Goal: Task Accomplishment & Management: Use online tool/utility

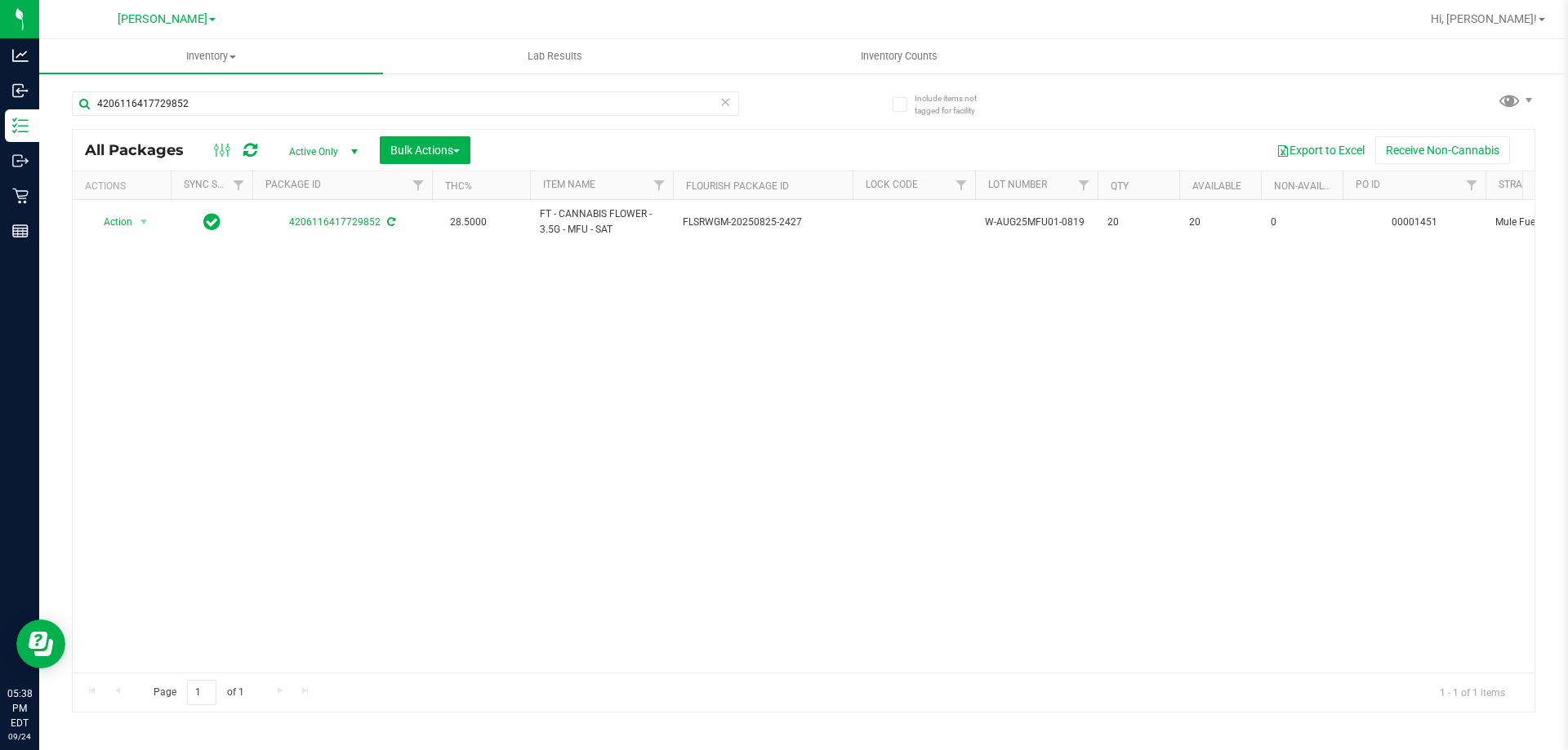
click at [870, 364] on div "Action Action Adjust qty Create package Edit attributes Global inventory Locate…" at bounding box center [803, 437] width 1462 height 473
click at [259, 72] on link "Inventory All packages All inventory Waste log Create inventory" at bounding box center [210, 56] width 344 height 34
click at [258, 92] on li "All packages" at bounding box center [210, 98] width 344 height 19
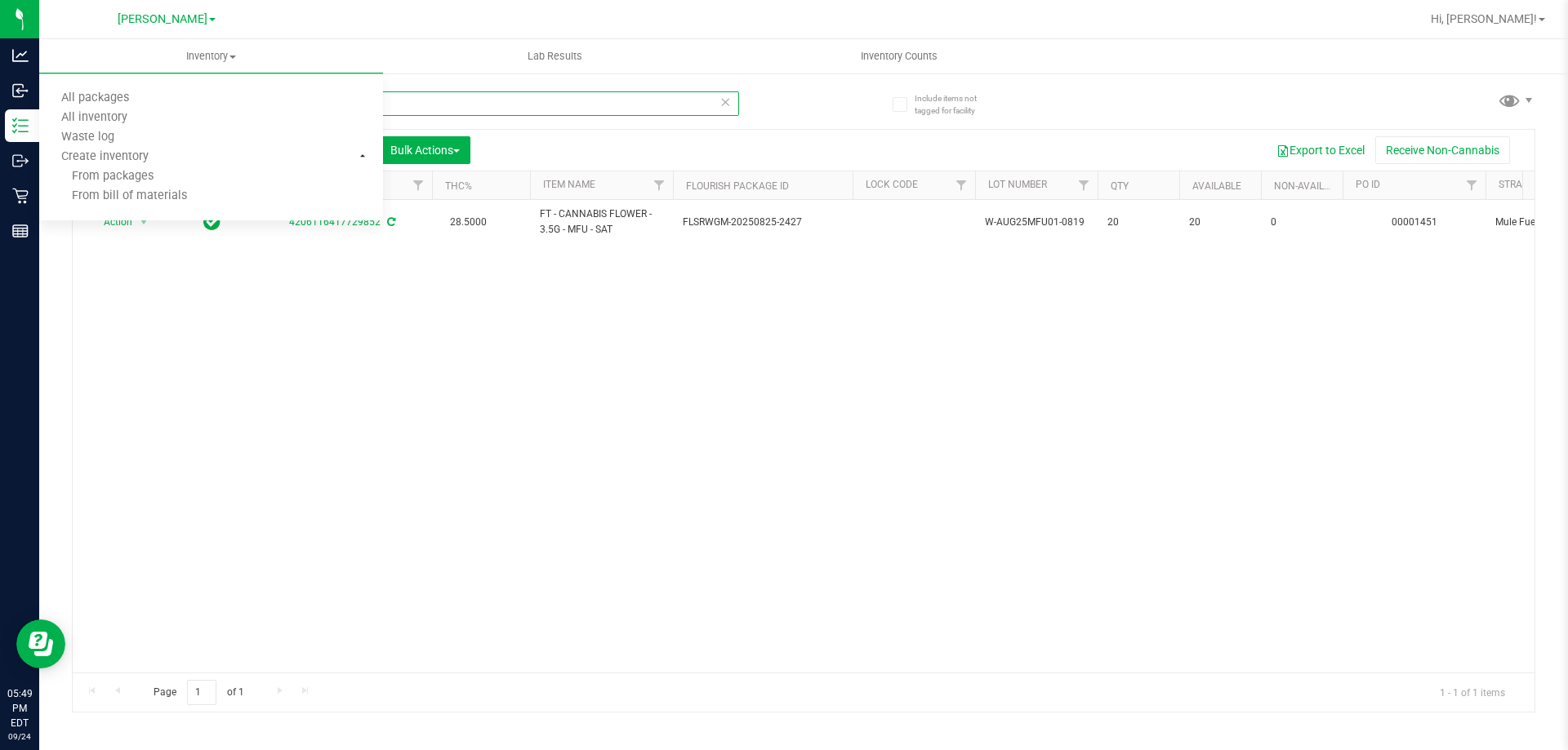
click at [449, 114] on input "4206116417729852" at bounding box center [406, 104] width 668 height 24
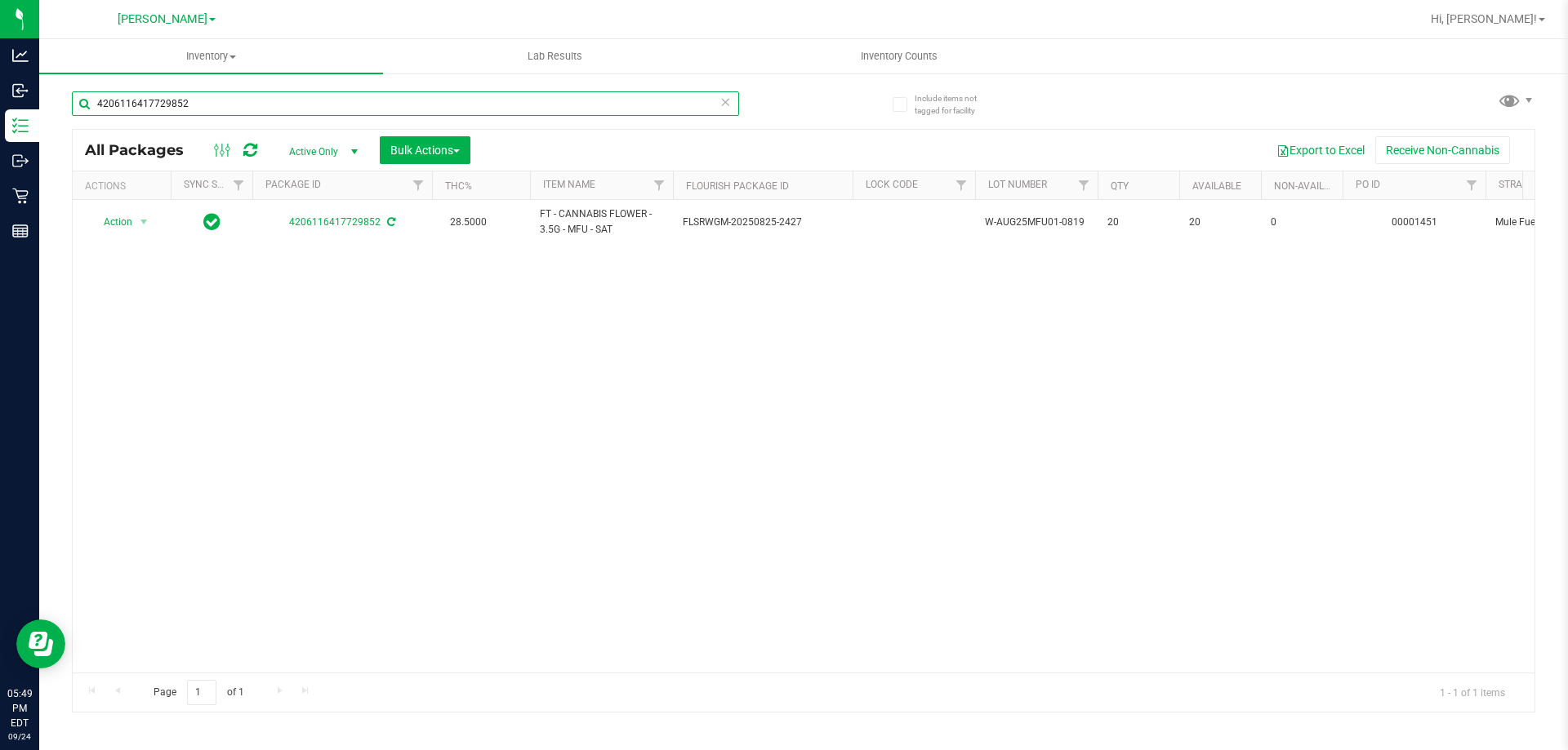
click at [448, 110] on input "4206116417729852" at bounding box center [406, 104] width 668 height 24
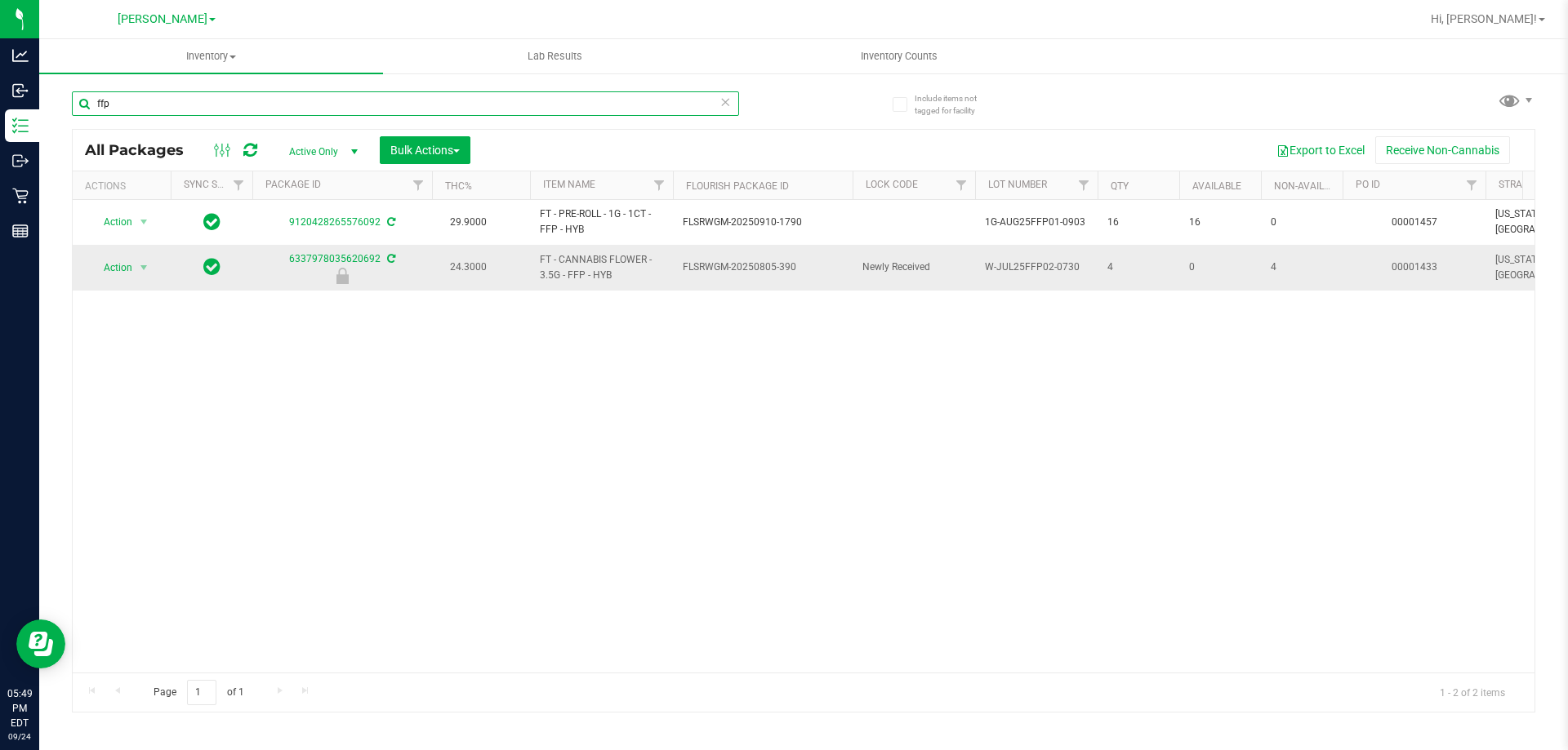
type input "ffp"
drag, startPoint x: 924, startPoint y: 268, endPoint x: 1103, endPoint y: 263, distance: 179.1
click at [1106, 269] on td "4" at bounding box center [1139, 267] width 82 height 44
click at [1135, 269] on span "4" at bounding box center [1138, 267] width 62 height 16
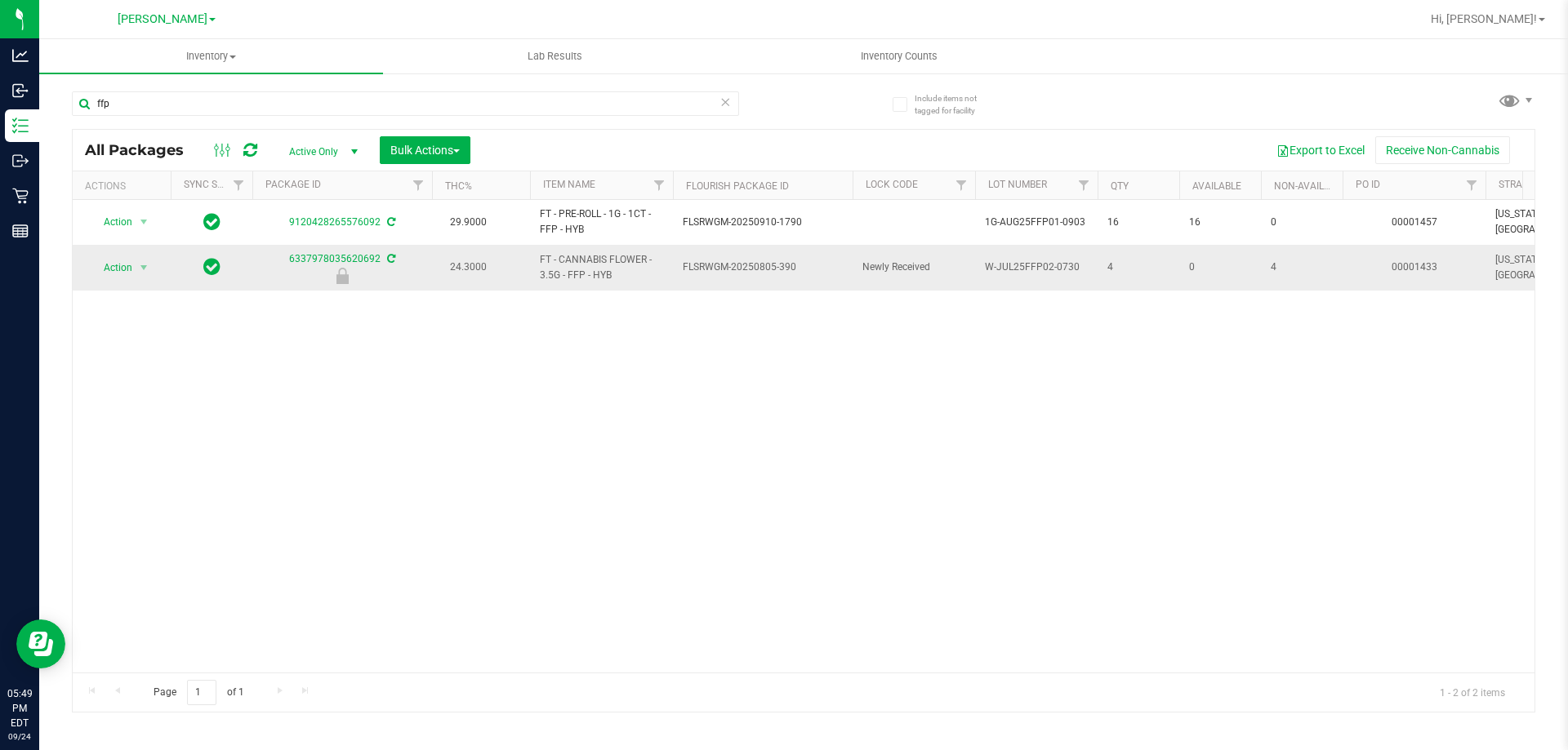
drag, startPoint x: 955, startPoint y: 271, endPoint x: 1257, endPoint y: 271, distance: 302.0
click at [1257, 271] on td "0" at bounding box center [1220, 267] width 82 height 44
click at [141, 272] on span "select" at bounding box center [144, 268] width 13 height 13
click at [121, 449] on li "Unlock package" at bounding box center [142, 461] width 105 height 24
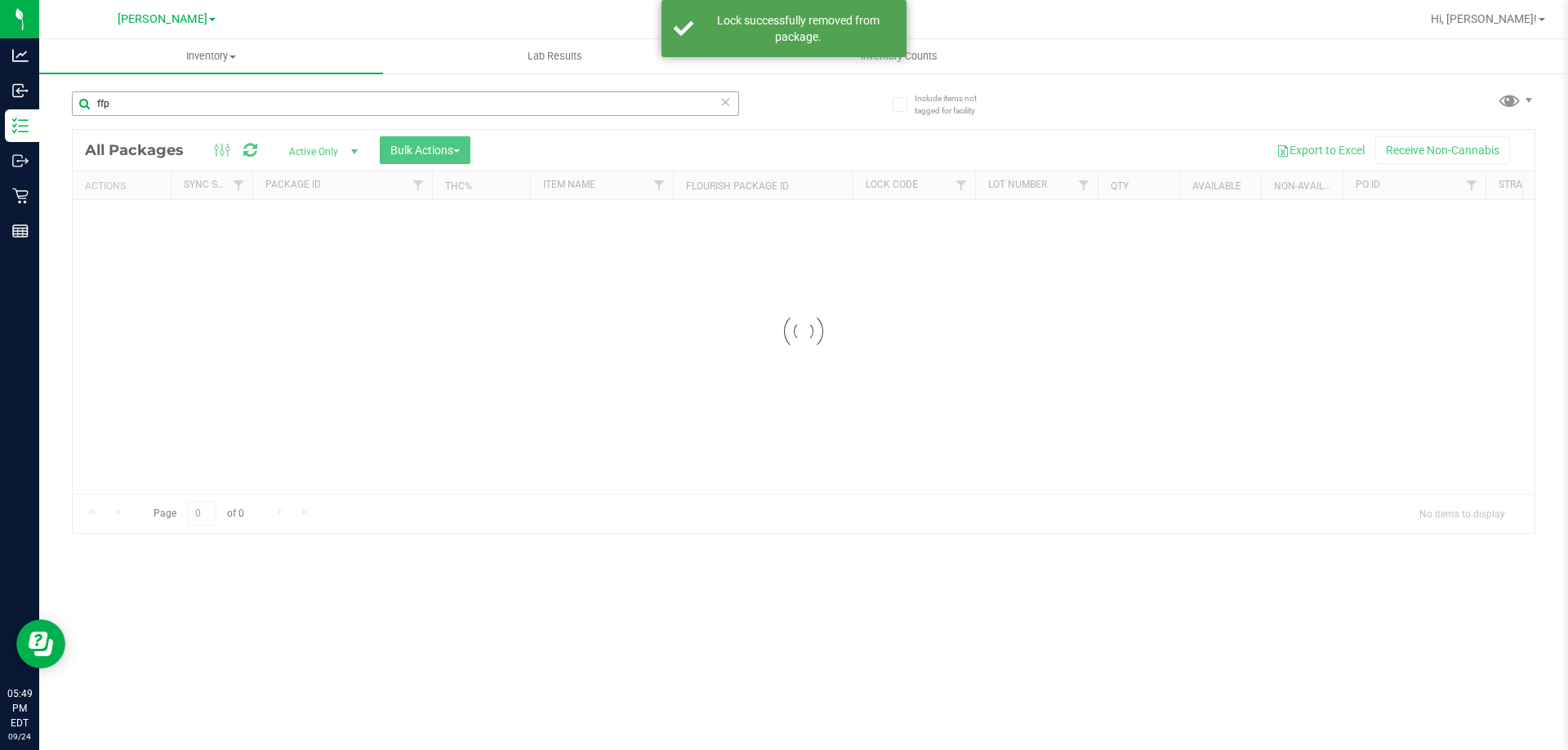
drag, startPoint x: 207, startPoint y: 122, endPoint x: 206, endPoint y: 108, distance: 14.0
click at [206, 111] on div "ffp" at bounding box center [406, 110] width 668 height 38
click at [206, 108] on div "Inventory All packages All inventory Waste log Create inventory Lab Results Inv…" at bounding box center [803, 394] width 1529 height 711
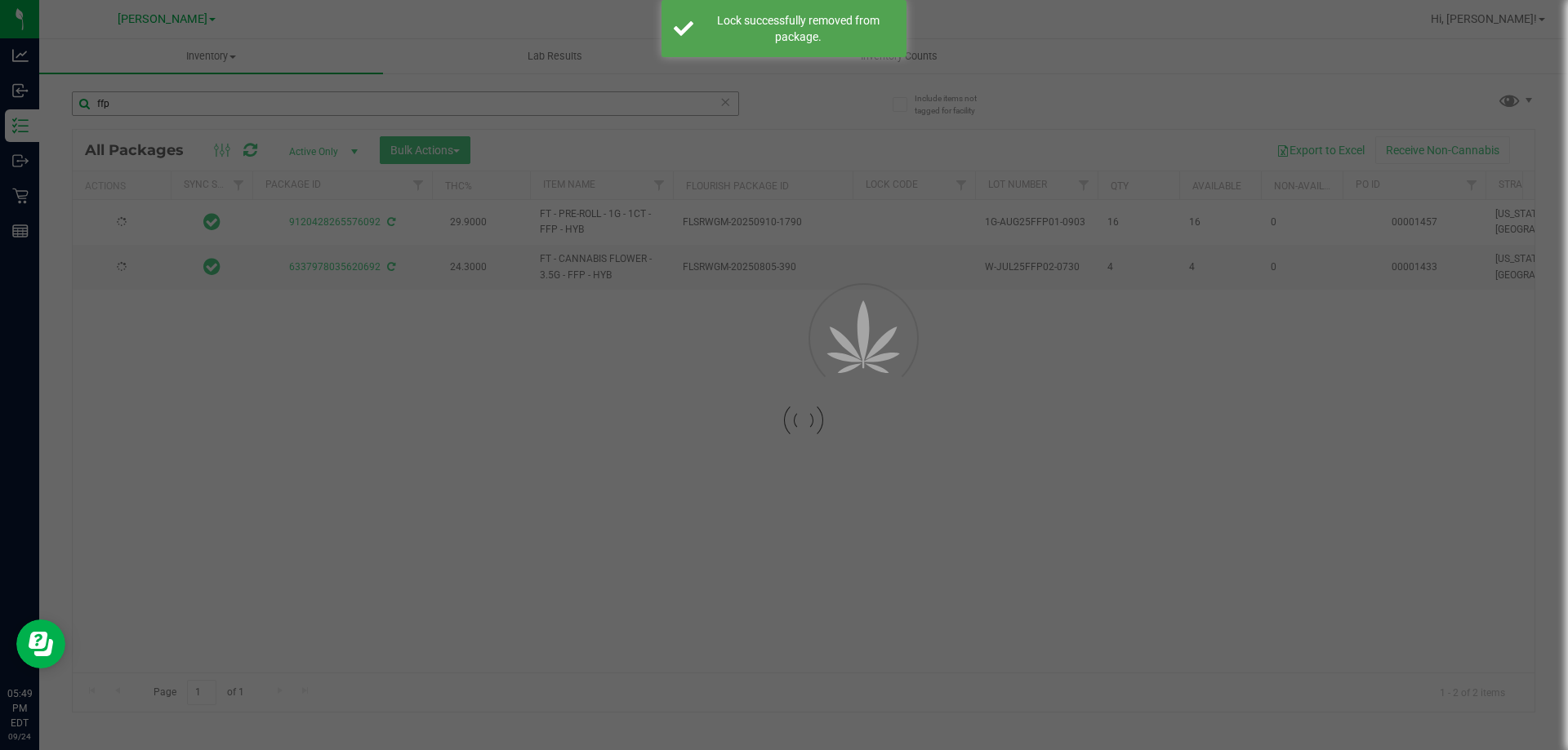
click at [206, 108] on div at bounding box center [784, 375] width 1568 height 750
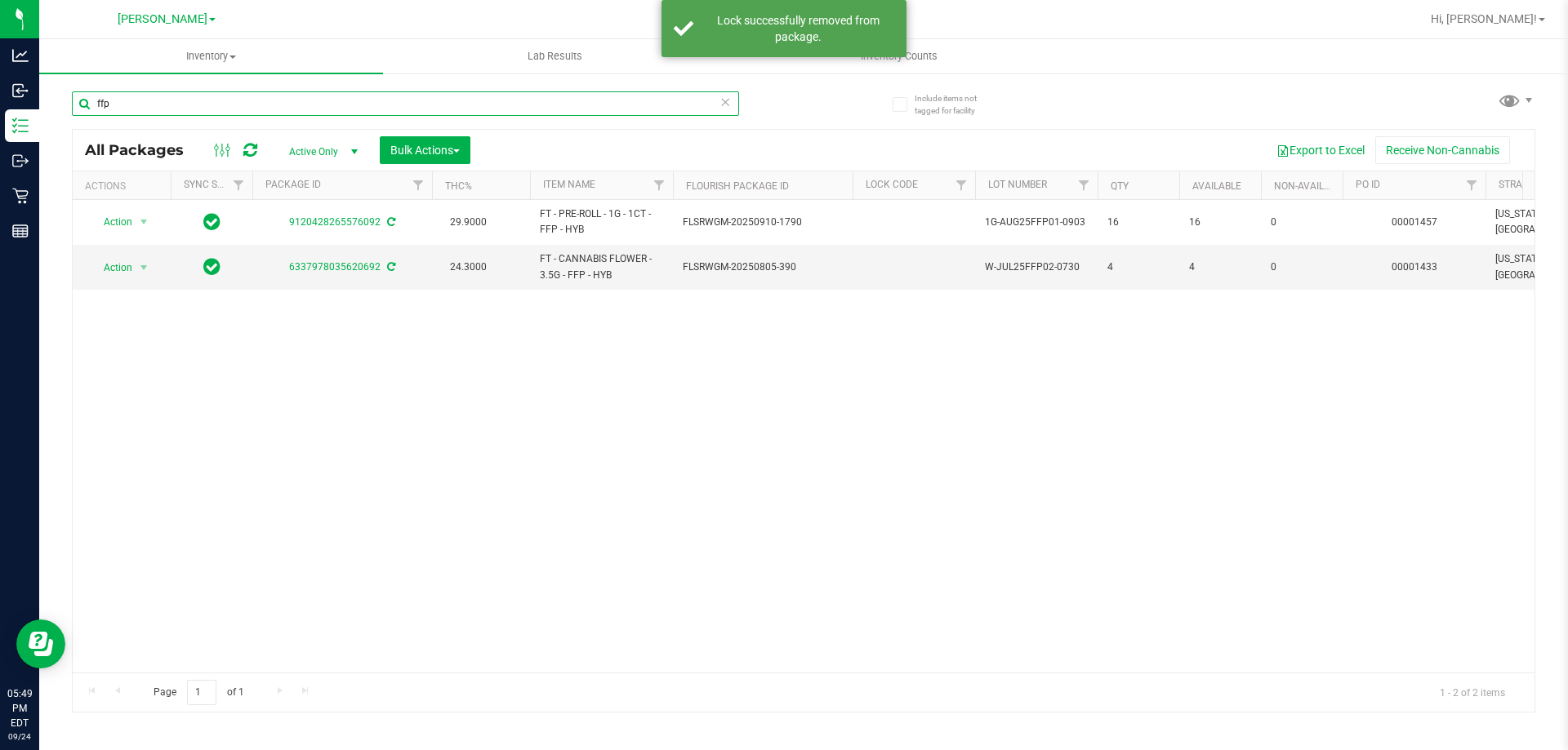
click at [219, 96] on input "ffp" at bounding box center [406, 104] width 668 height 24
drag, startPoint x: 219, startPoint y: 96, endPoint x: 210, endPoint y: 108, distance: 15.0
click at [215, 98] on input "ffp" at bounding box center [406, 104] width 668 height 24
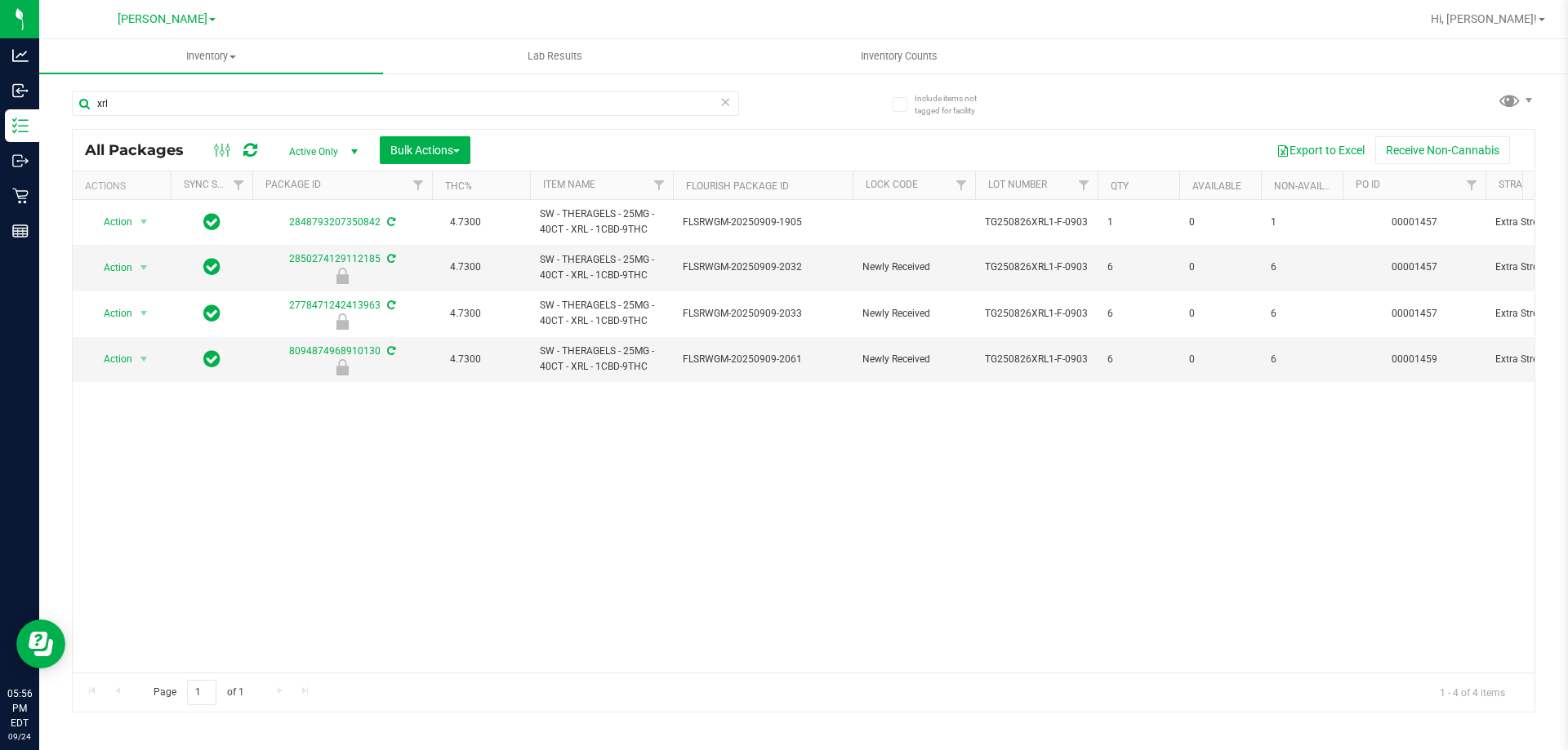
click at [809, 491] on div "Action Action Adjust qty Create package Edit attributes Global inventory Locate…" at bounding box center [803, 437] width 1462 height 473
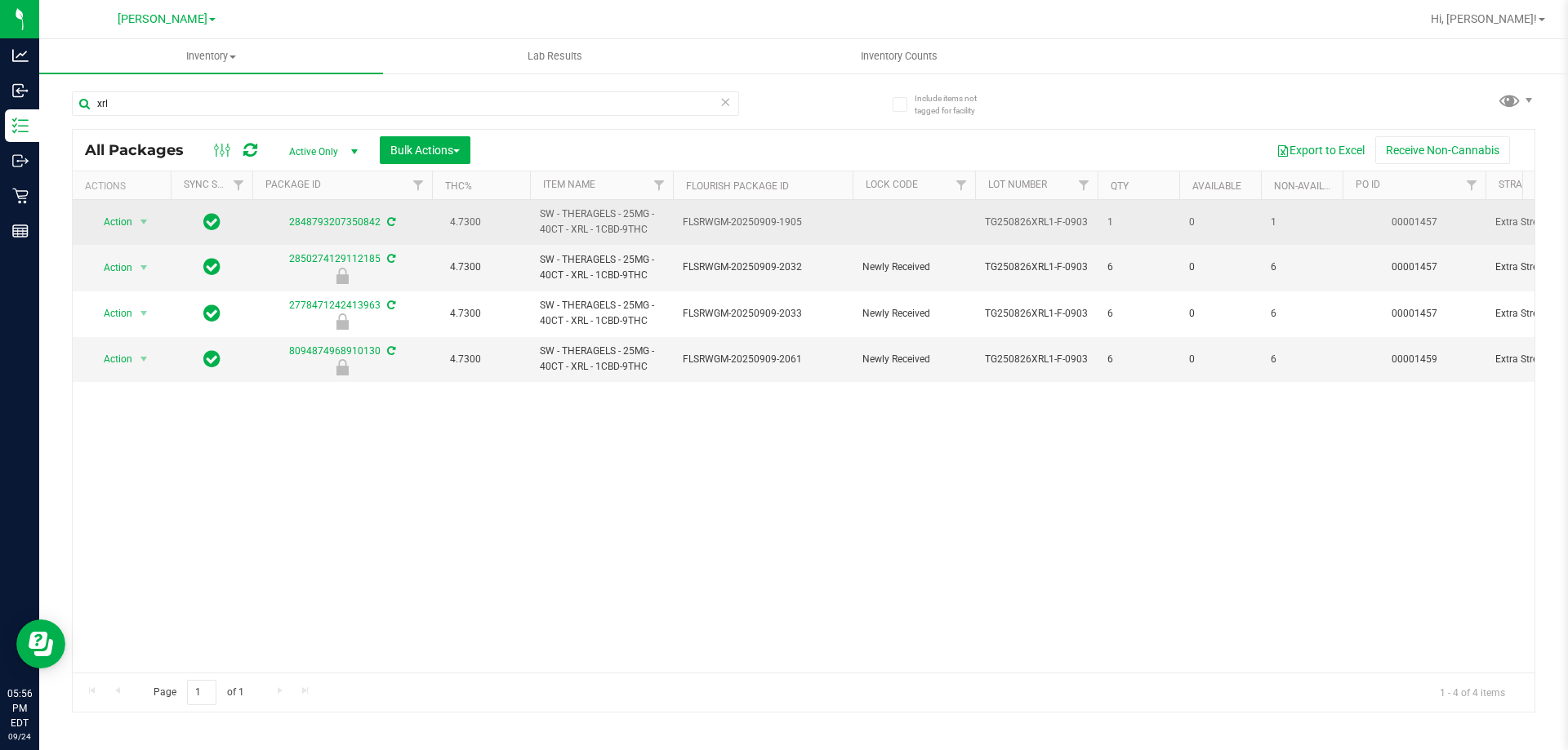
drag, startPoint x: 1213, startPoint y: 209, endPoint x: 1171, endPoint y: 216, distance: 42.6
click at [1190, 209] on td "0" at bounding box center [1220, 222] width 82 height 44
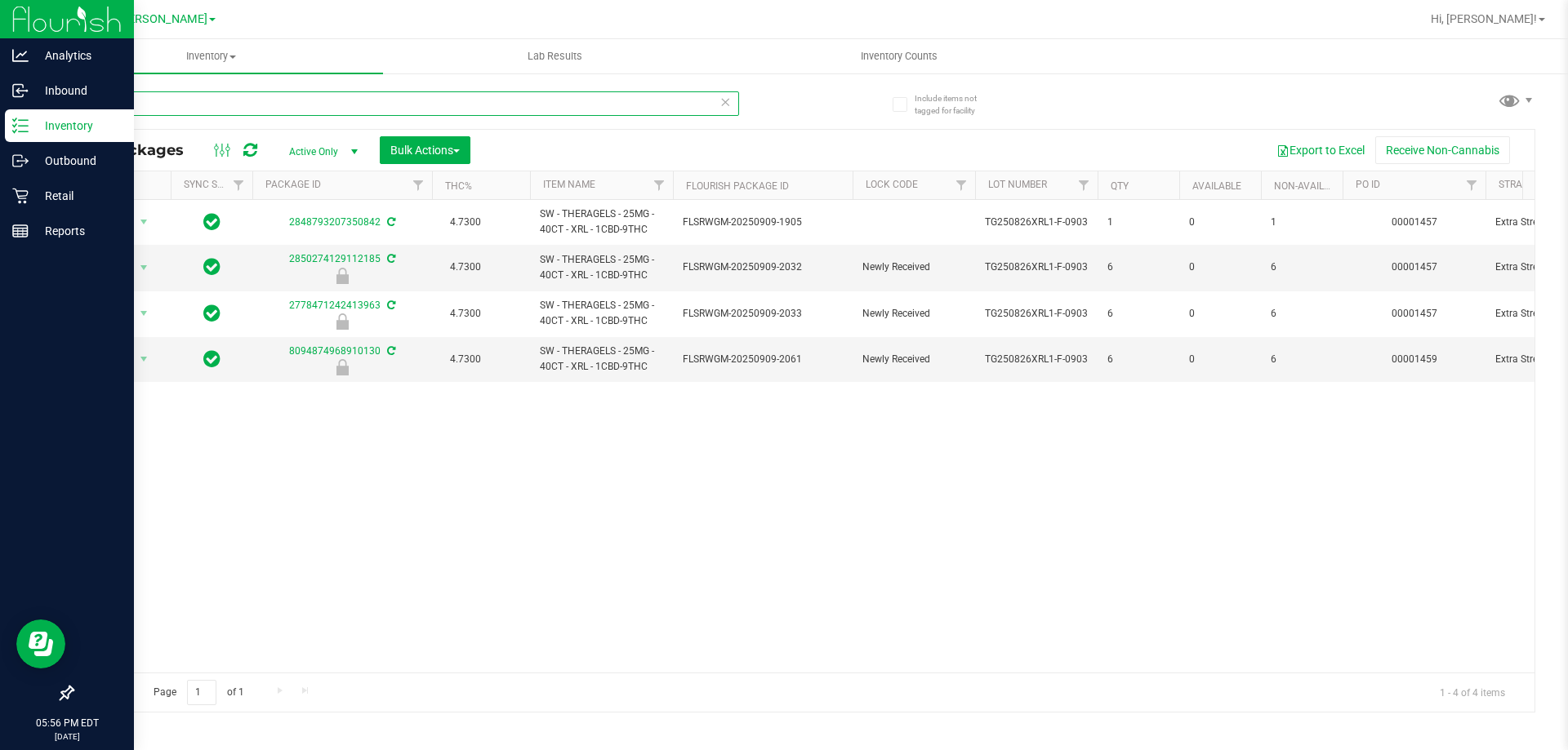
drag, startPoint x: 166, startPoint y: 109, endPoint x: 0, endPoint y: 128, distance: 167.1
click at [0, 121] on div "Analytics Inbound Inventory Outbound Retail Reports 05:56 PM EDT [DATE] 09/24 […" at bounding box center [784, 375] width 1568 height 750
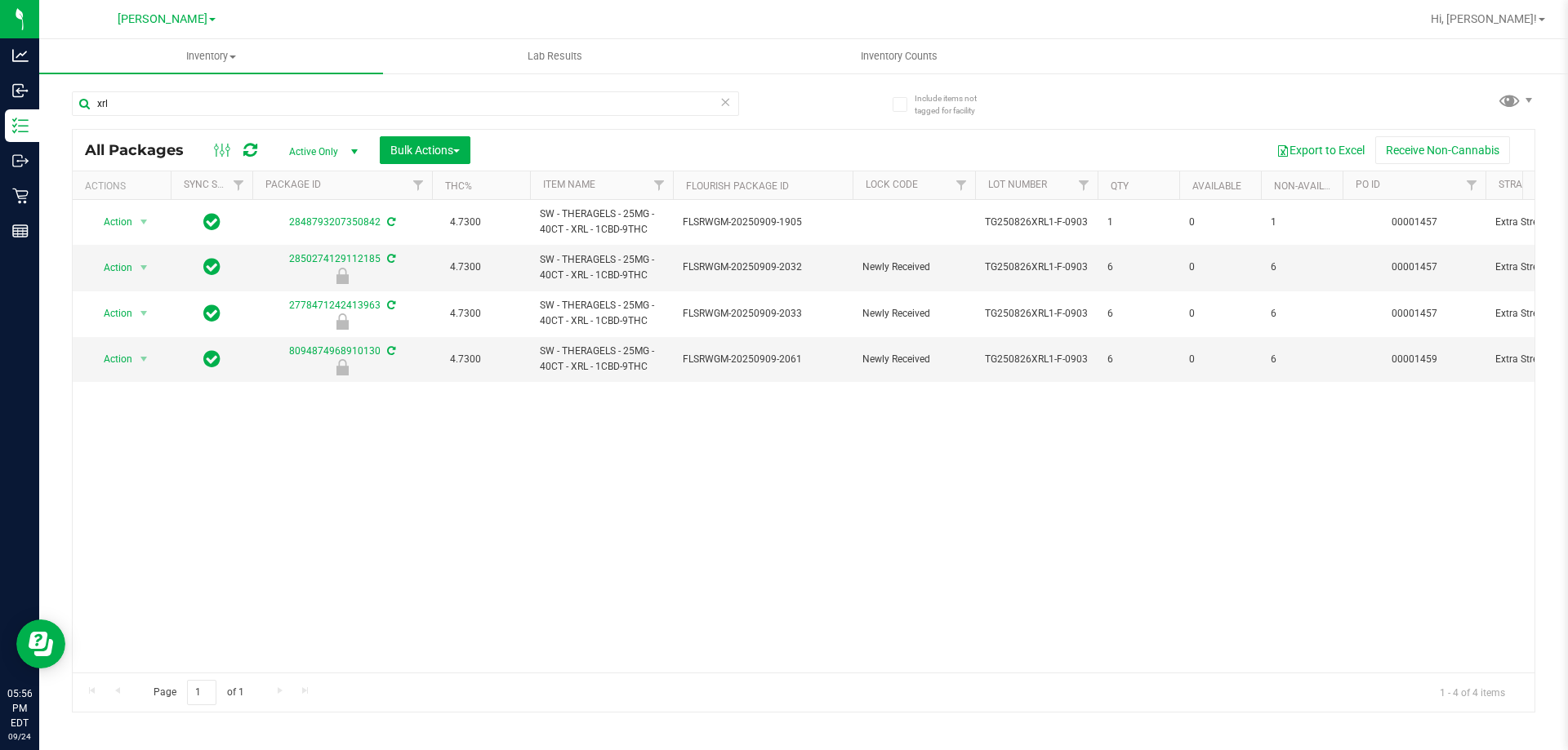
click at [696, 455] on div "Action Action Adjust qty Create package Edit attributes Global inventory Locate…" at bounding box center [803, 437] width 1462 height 473
click at [210, 111] on input "xrl" at bounding box center [406, 104] width 668 height 24
click at [212, 109] on input "xrl" at bounding box center [406, 104] width 668 height 24
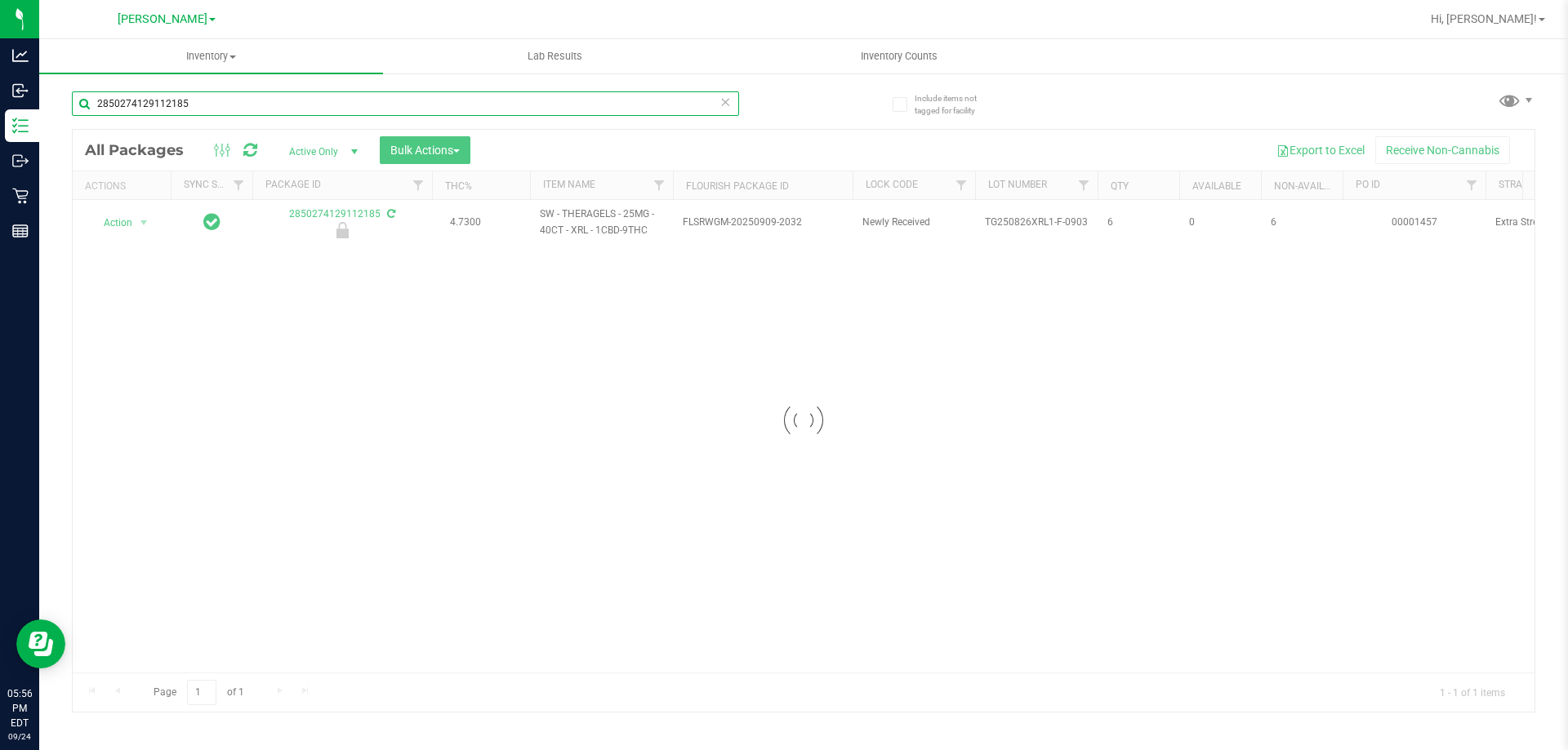
type input "2850274129112185"
click at [144, 226] on div at bounding box center [803, 421] width 1462 height 582
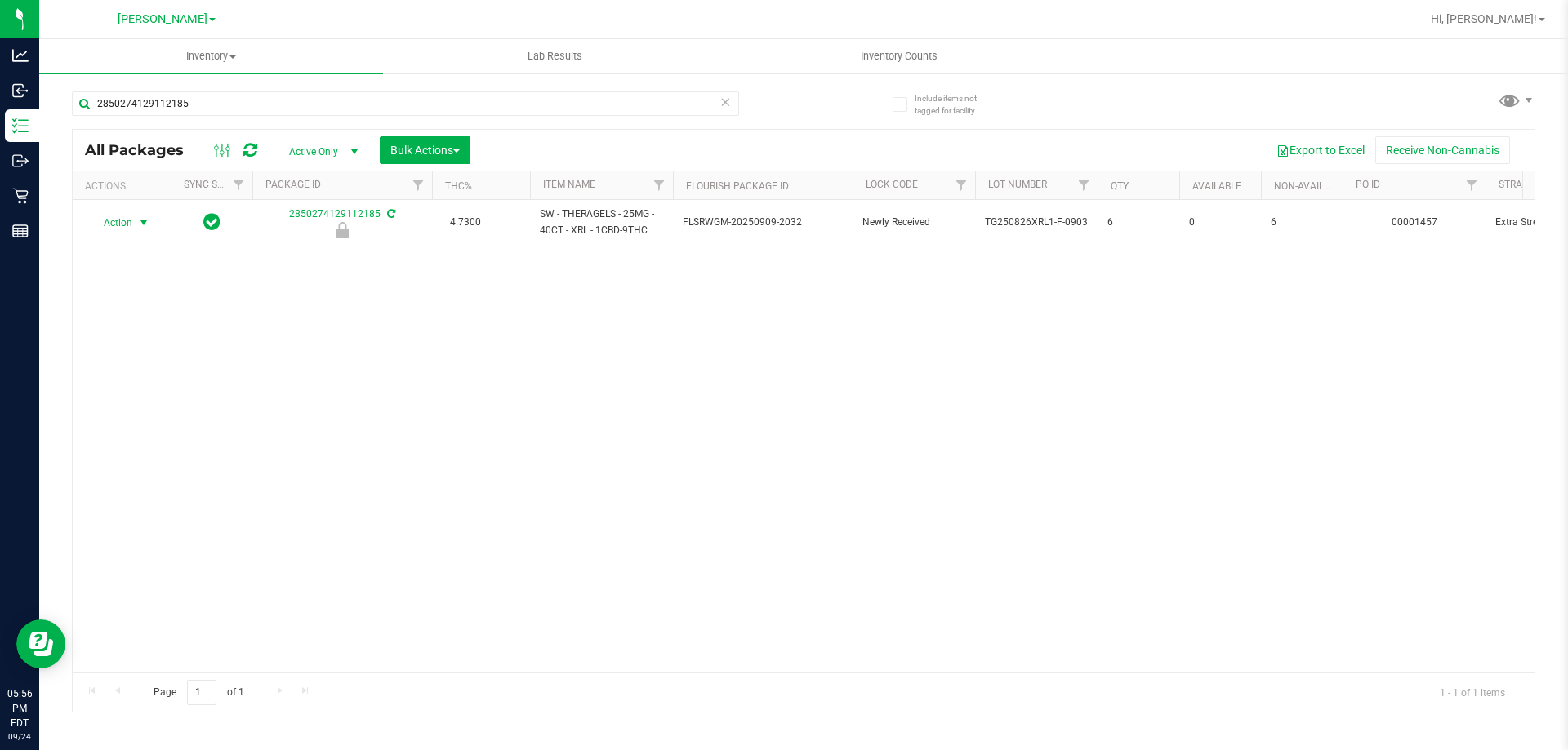
click at [144, 226] on span "select" at bounding box center [144, 222] width 13 height 13
click at [154, 404] on li "Unlock package" at bounding box center [142, 416] width 105 height 24
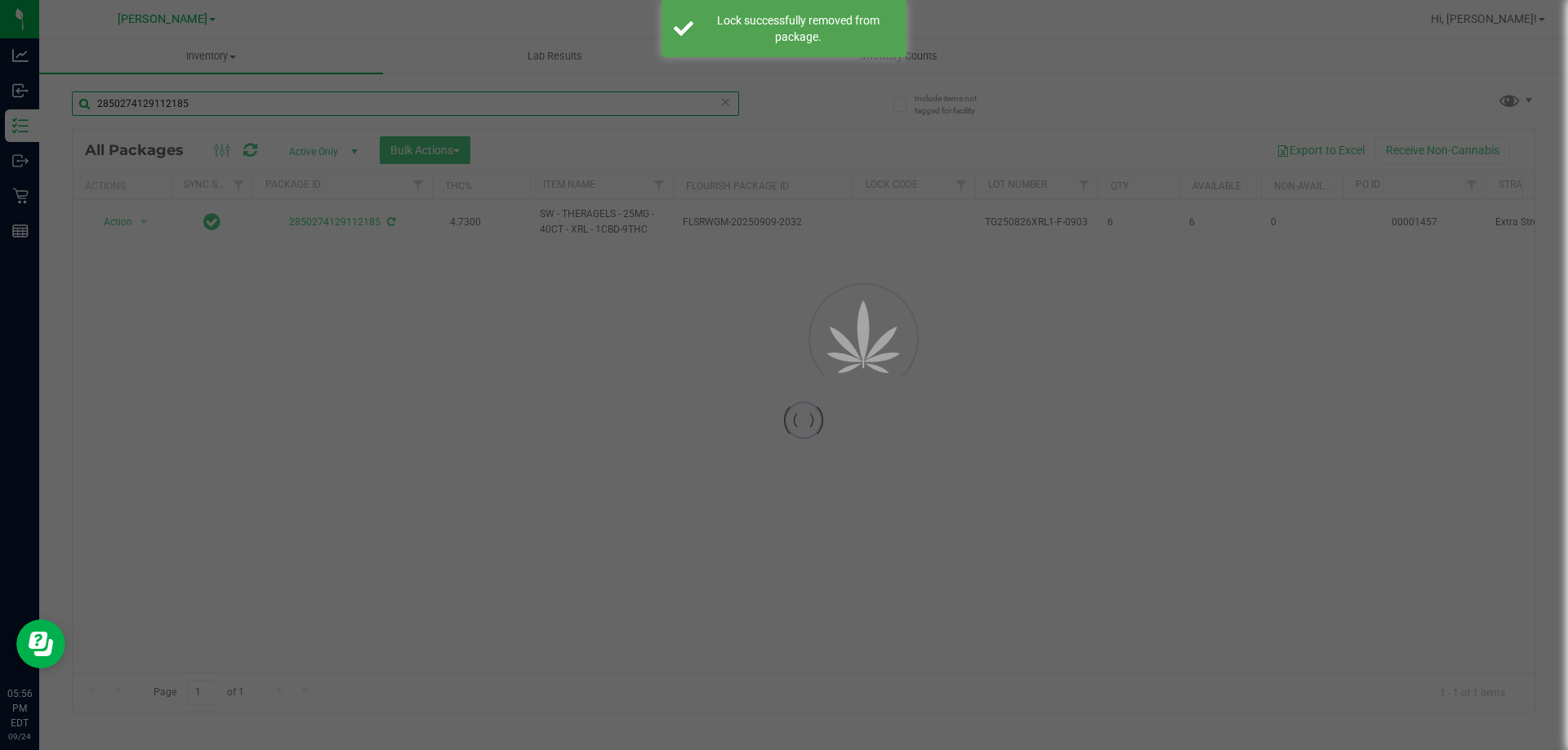
click at [307, 105] on input "2850274129112185" at bounding box center [406, 104] width 668 height 24
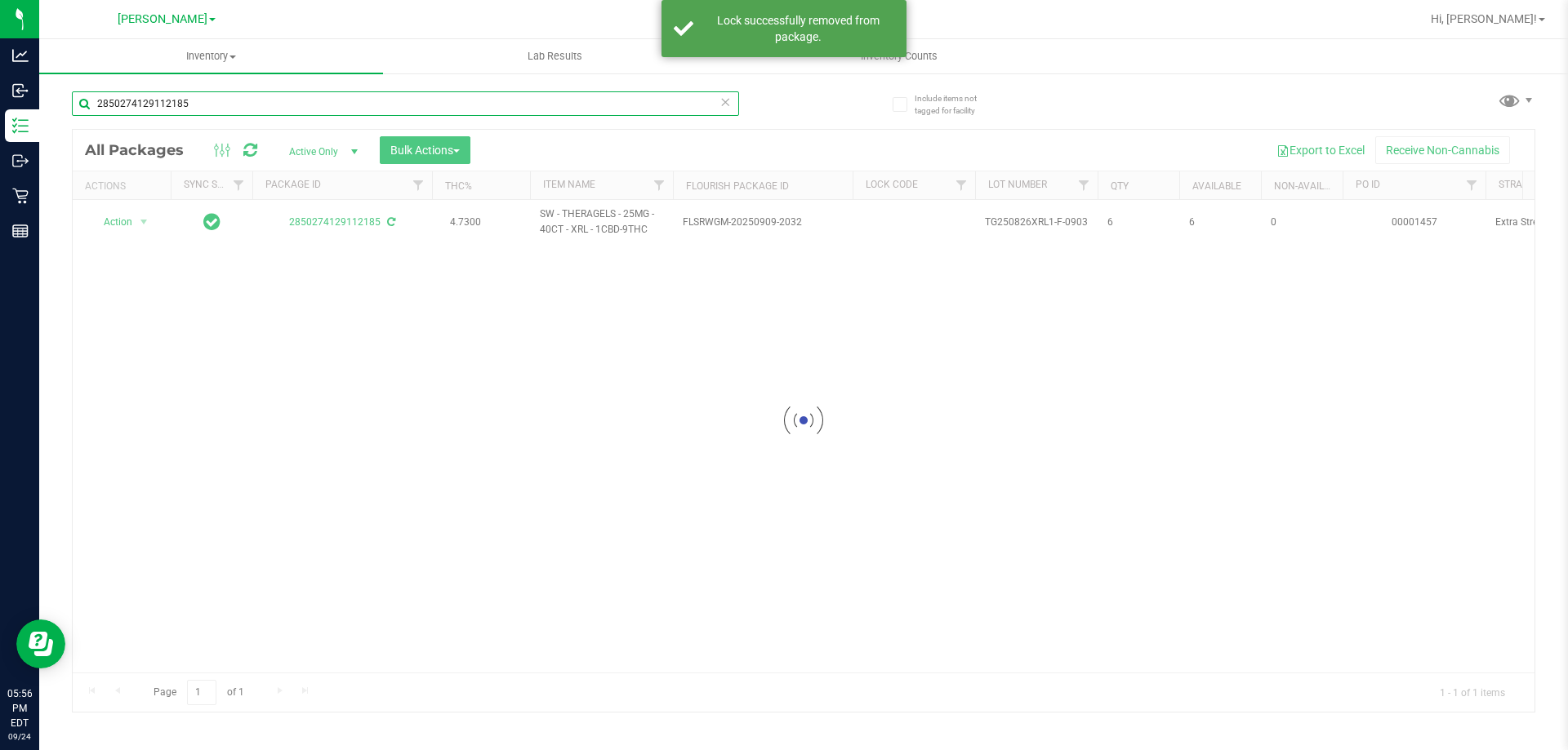
click at [307, 105] on input "2850274129112185" at bounding box center [406, 104] width 668 height 24
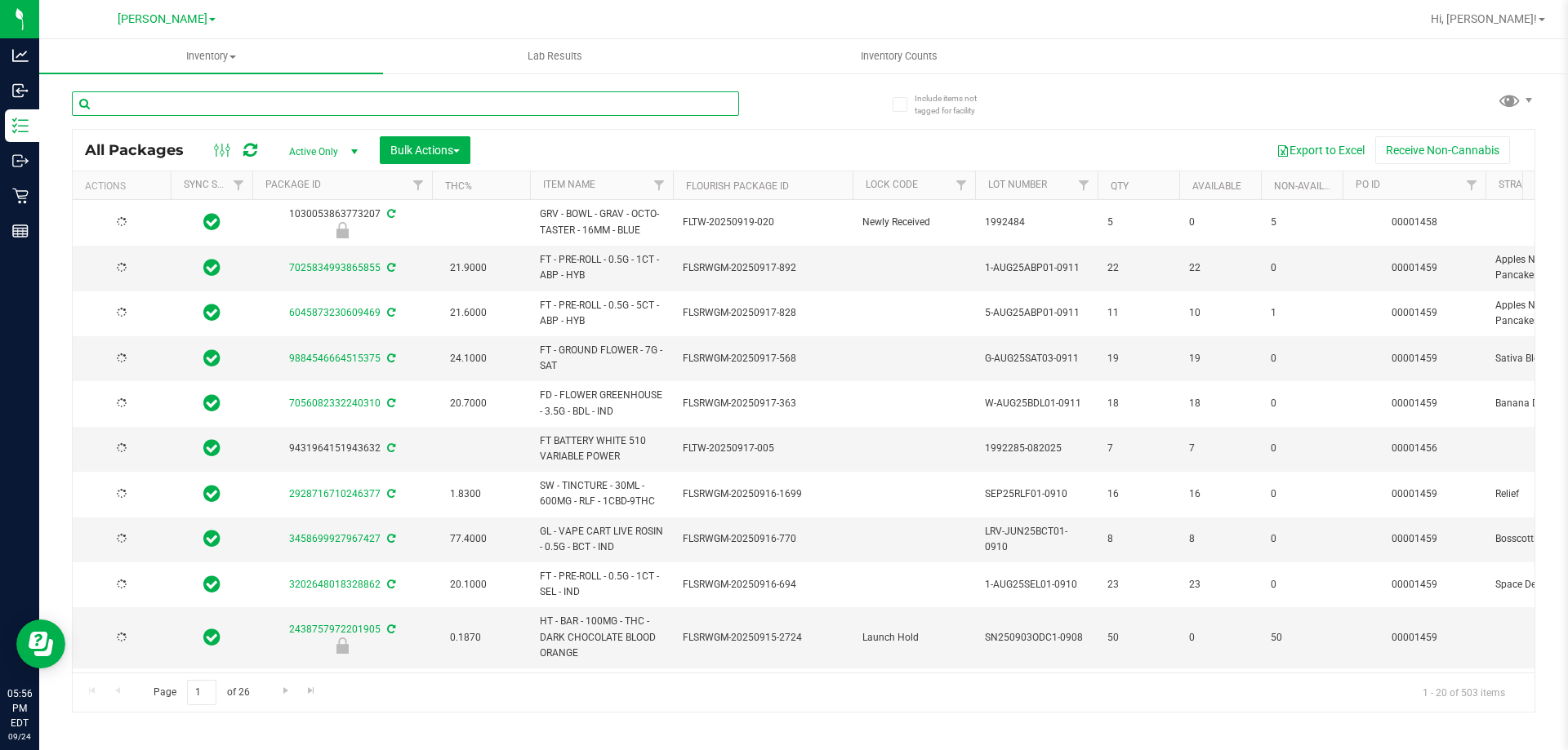
type input "[DATE]"
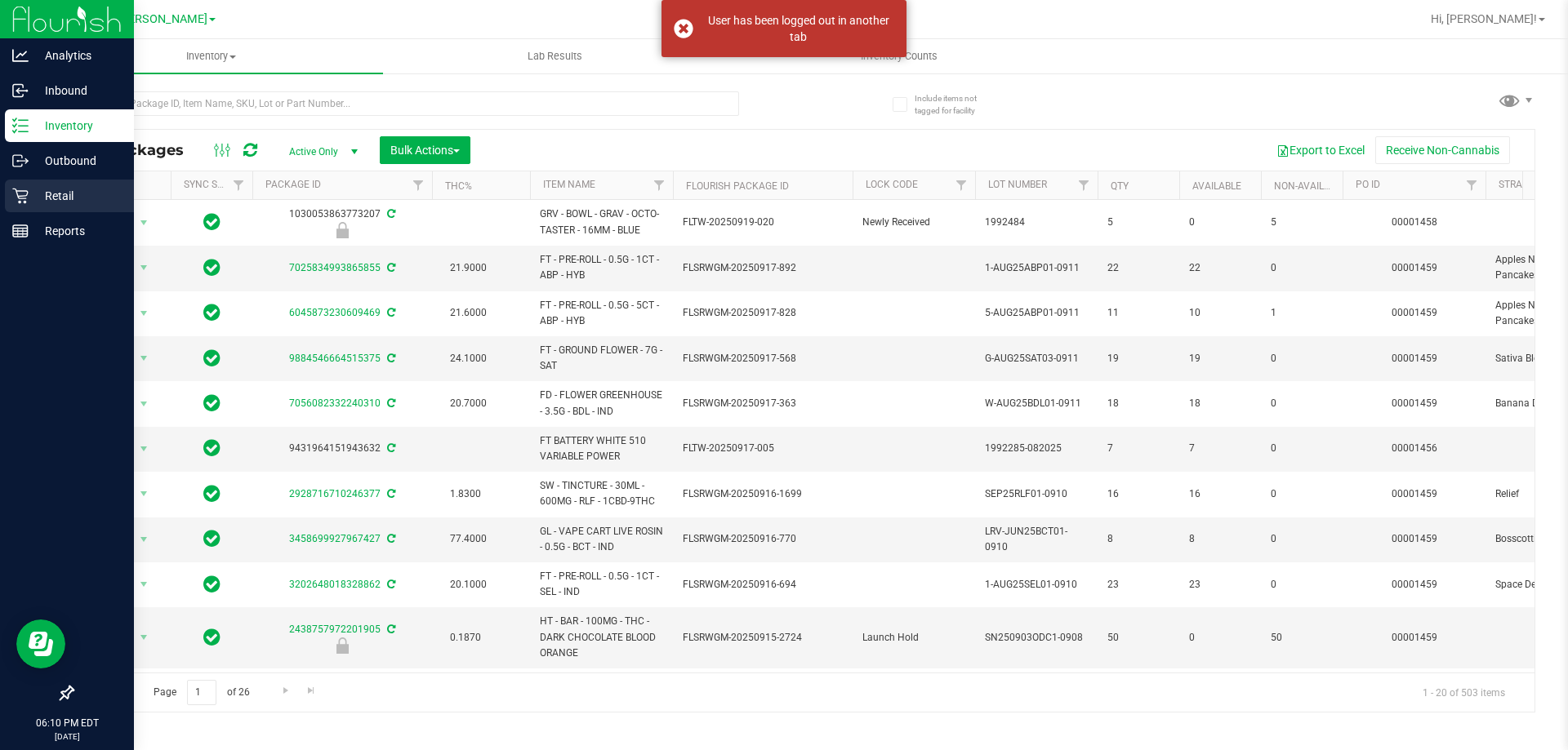
click at [29, 195] on p "Retail" at bounding box center [78, 196] width 98 height 19
